Goal: Task Accomplishment & Management: Manage account settings

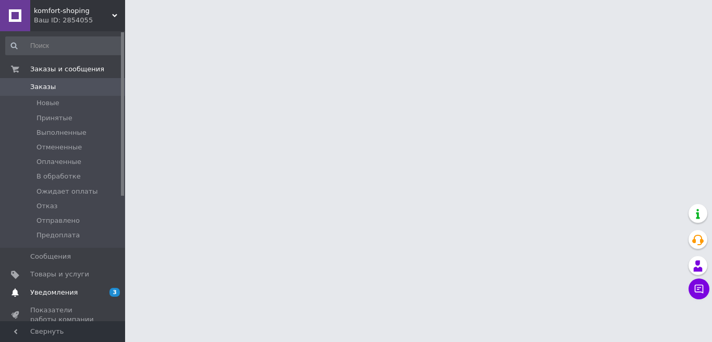
click at [52, 277] on span "Товары и услуги" at bounding box center [59, 274] width 59 height 9
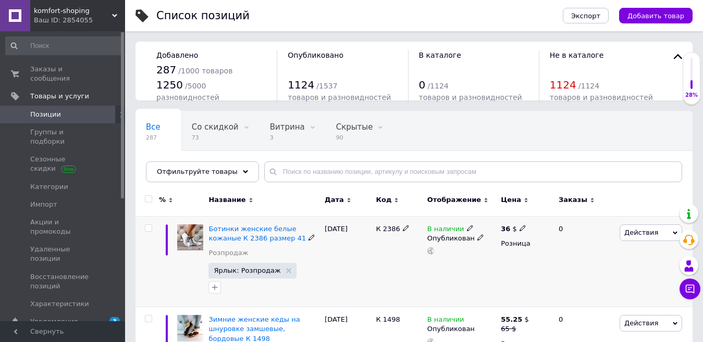
click at [635, 233] on span "Действия" at bounding box center [641, 233] width 34 height 8
click at [574, 340] on li "Скрыть" at bounding box center [608, 340] width 148 height 15
click at [60, 69] on span "Заказы и сообщения" at bounding box center [63, 74] width 66 height 19
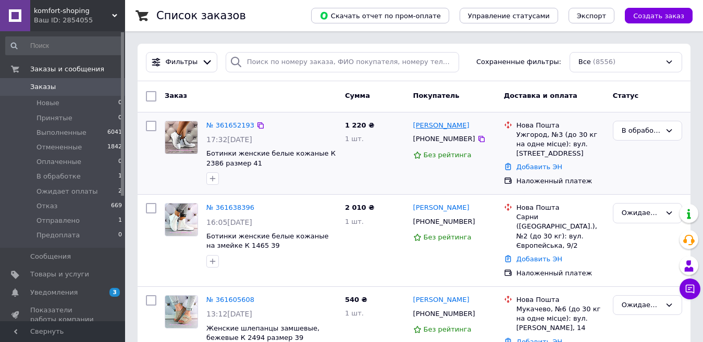
click at [430, 129] on link "[PERSON_NAME]" at bounding box center [441, 126] width 56 height 10
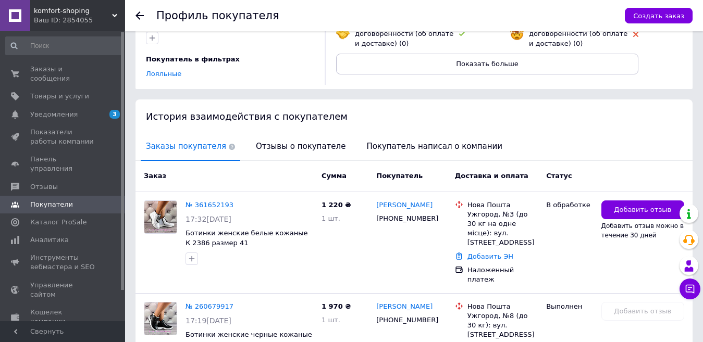
scroll to position [197, 0]
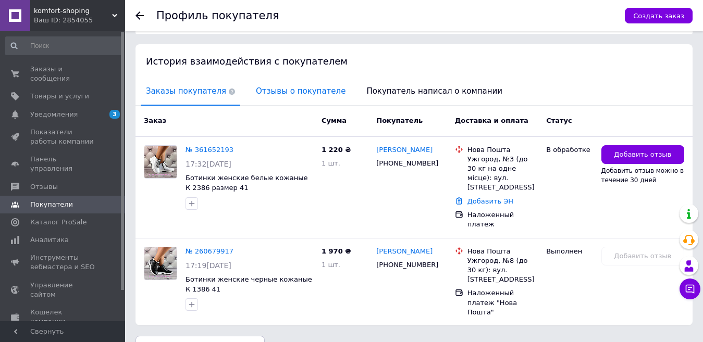
click at [266, 93] on span "Отзывы о покупателе" at bounding box center [301, 91] width 100 height 27
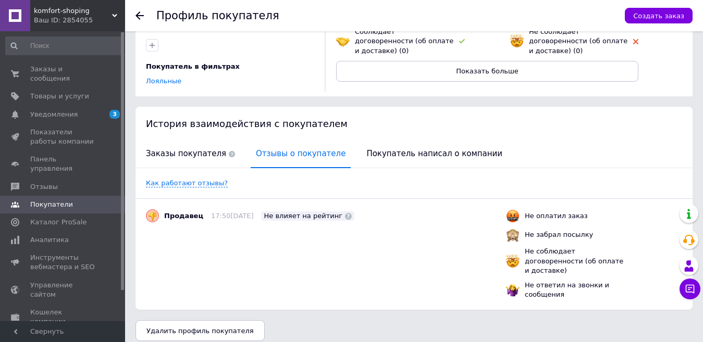
click at [139, 17] on icon at bounding box center [139, 15] width 8 height 8
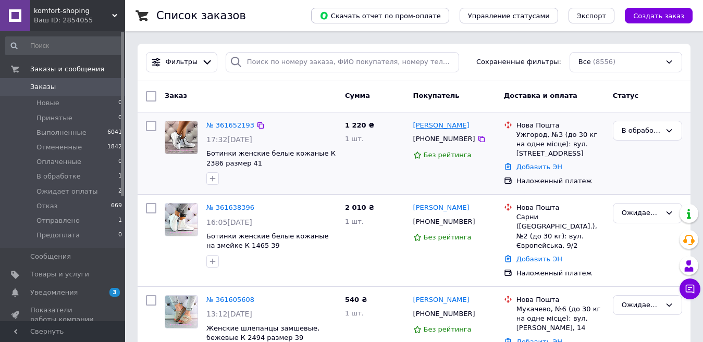
click at [425, 126] on link "[PERSON_NAME]" at bounding box center [441, 126] width 56 height 10
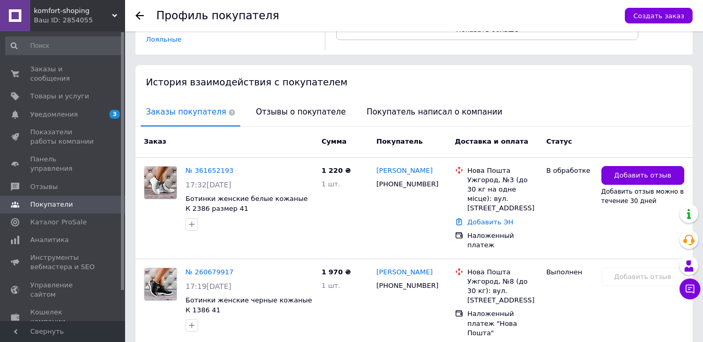
scroll to position [197, 0]
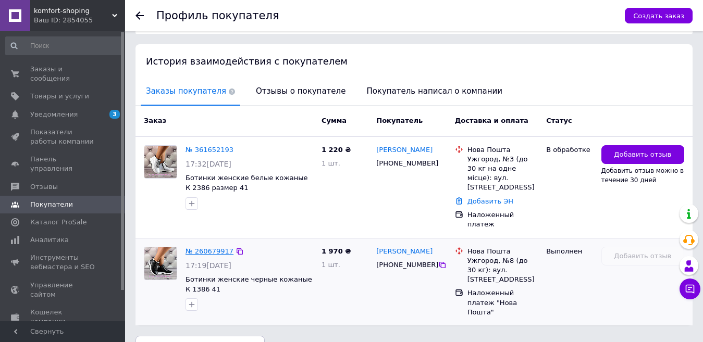
click at [200, 247] on link "№ 260679917" at bounding box center [209, 251] width 48 height 8
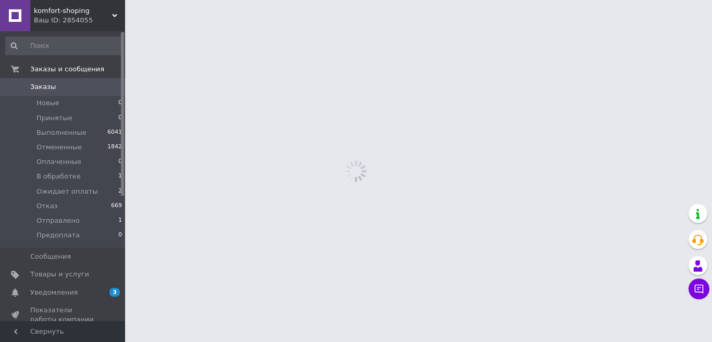
click at [200, 0] on html "komfort-shoping Ваш ID: 2854055 Сайт komfort-shoping Кабинет покупателя Провери…" at bounding box center [356, 0] width 712 height 0
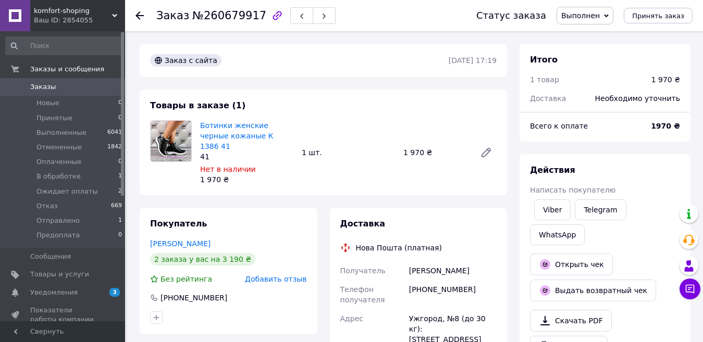
click at [137, 17] on use at bounding box center [139, 15] width 8 height 8
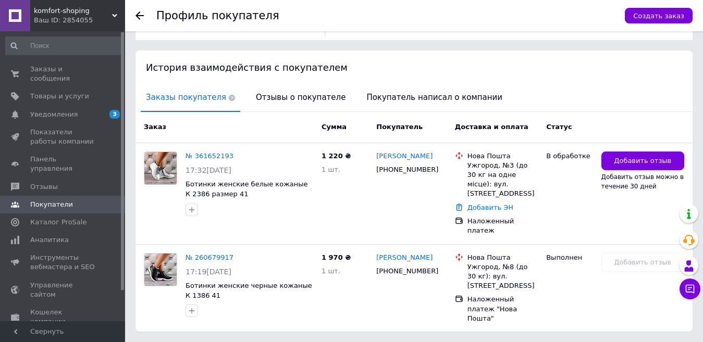
scroll to position [197, 0]
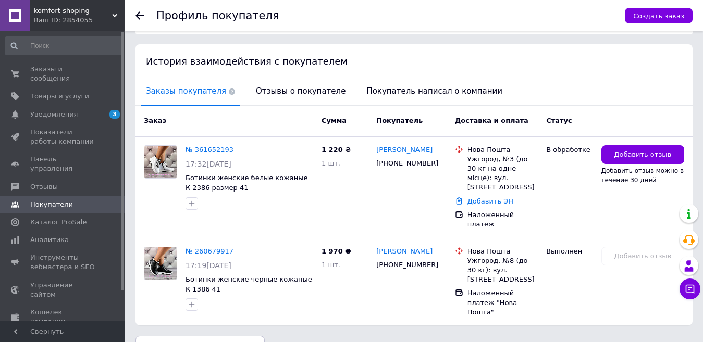
click at [56, 15] on span "komfort-shoping" at bounding box center [73, 10] width 78 height 9
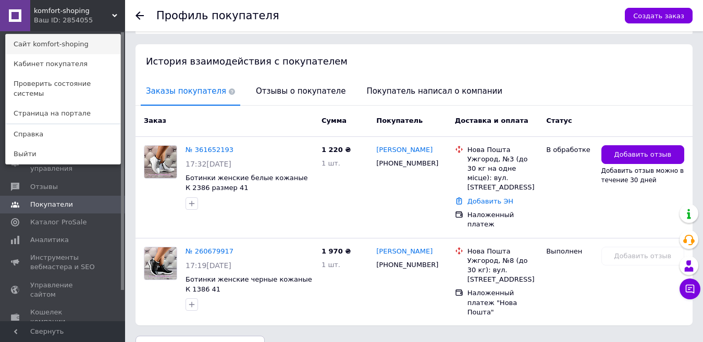
click at [68, 46] on link "Сайт komfort-shoping" at bounding box center [63, 44] width 115 height 20
